Goal: Information Seeking & Learning: Learn about a topic

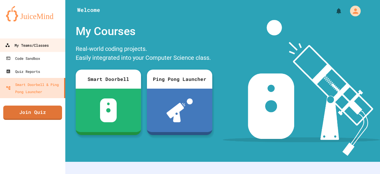
click at [46, 48] on div "My Teams/Classes" at bounding box center [27, 45] width 44 height 7
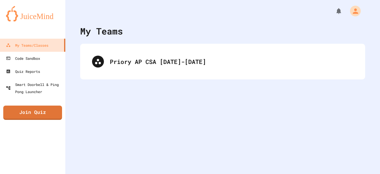
click at [147, 48] on div "Priory AP CSA [DATE]-[DATE]" at bounding box center [222, 62] width 285 height 36
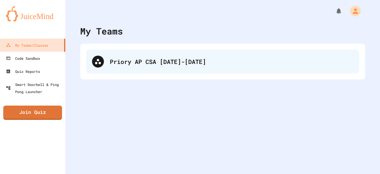
click at [141, 62] on div "Priory AP CSA [DATE]-[DATE]" at bounding box center [231, 61] width 243 height 9
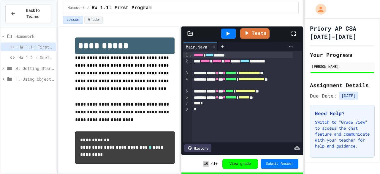
click at [20, 54] on span "HW 1.2 : Declaring Variables and Data Types" at bounding box center [35, 57] width 35 height 6
